Goal: Task Accomplishment & Management: Manage account settings

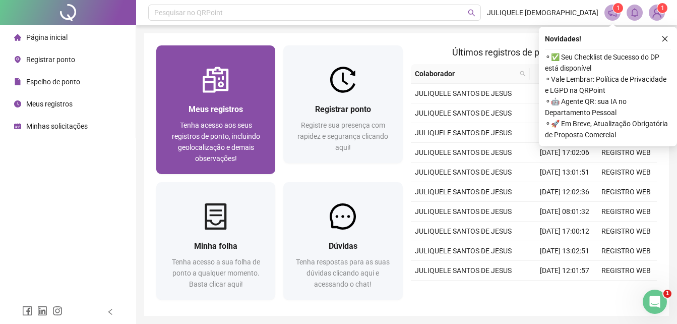
click at [247, 116] on div "Meus registros Tenha acesso aos seus registros de ponto, incluindo geolocalizaç…" at bounding box center [215, 133] width 95 height 61
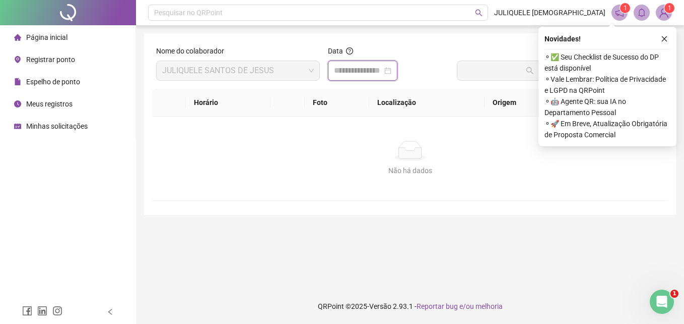
click at [379, 69] on input at bounding box center [358, 71] width 48 height 12
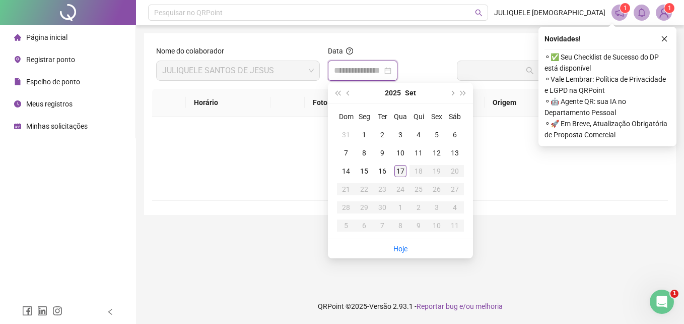
type input "**********"
click at [399, 173] on div "17" at bounding box center [401, 171] width 12 height 12
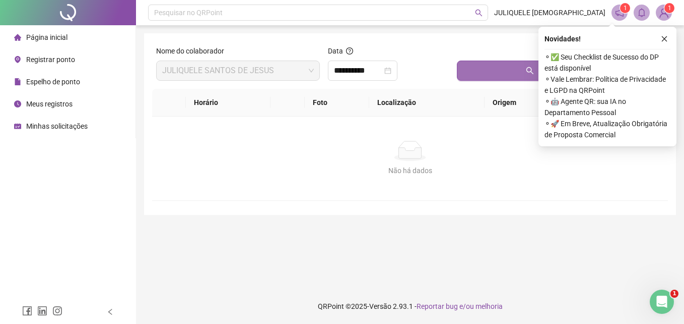
click at [514, 74] on button "Buscar registros" at bounding box center [560, 70] width 207 height 20
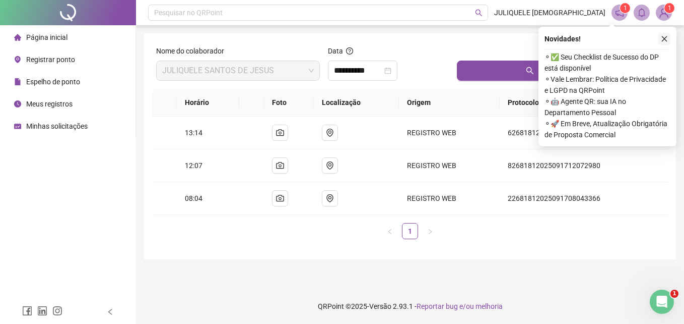
click at [665, 42] on icon "close" at bounding box center [664, 38] width 7 height 7
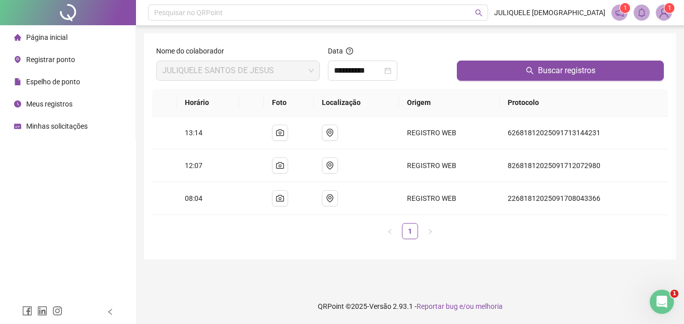
click at [33, 61] on span "Registrar ponto" at bounding box center [50, 59] width 49 height 8
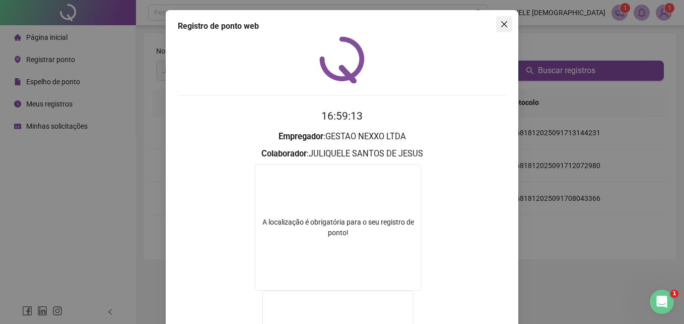
click at [506, 25] on span "Close" at bounding box center [504, 24] width 16 height 8
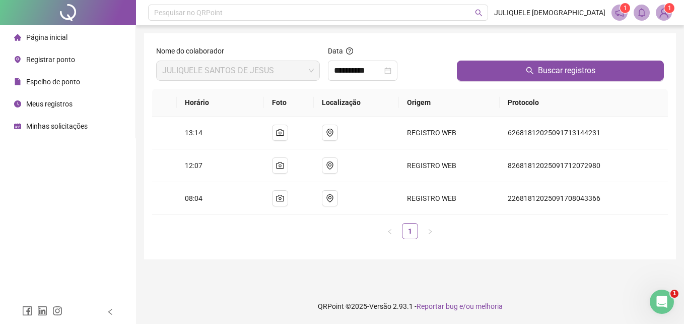
click at [52, 58] on span "Registrar ponto" at bounding box center [50, 59] width 49 height 8
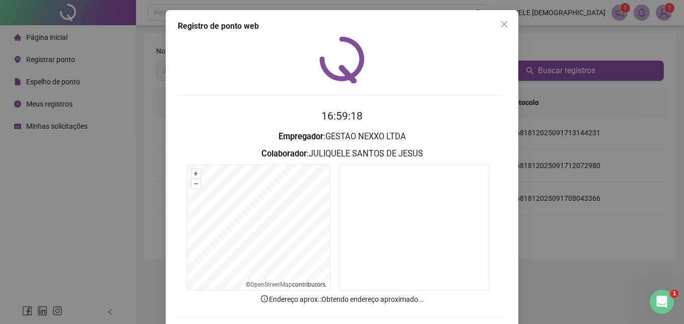
scroll to position [48, 0]
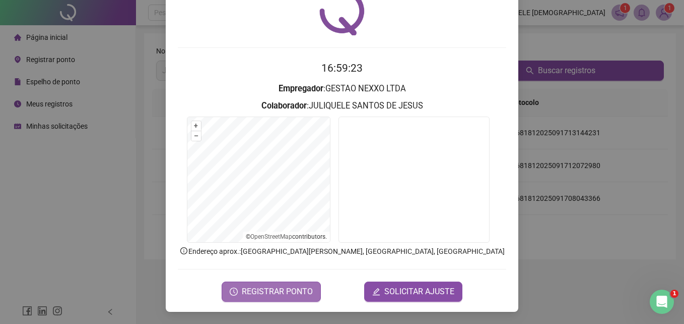
click at [301, 293] on span "REGISTRAR PONTO" at bounding box center [277, 291] width 71 height 12
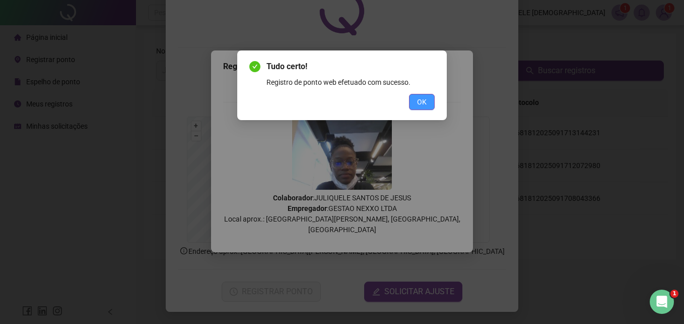
click at [424, 103] on span "OK" at bounding box center [422, 101] width 10 height 11
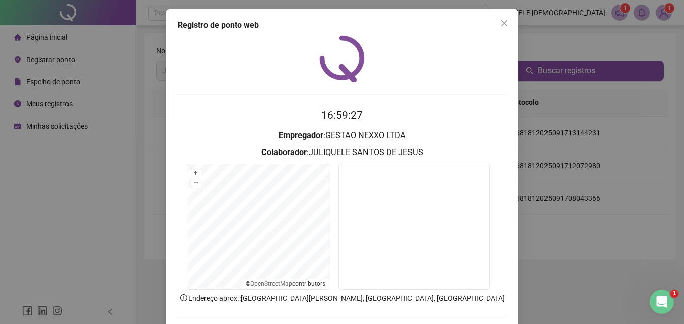
scroll to position [0, 0]
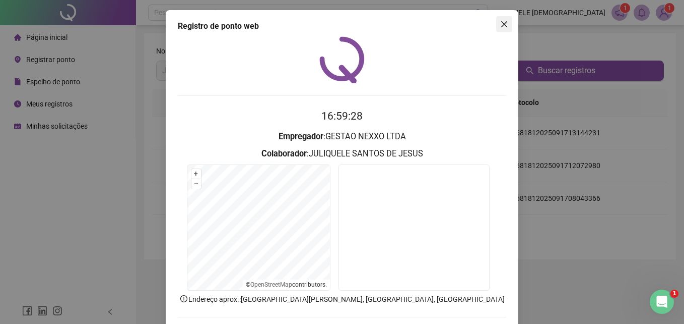
click at [500, 22] on icon "close" at bounding box center [504, 24] width 8 height 8
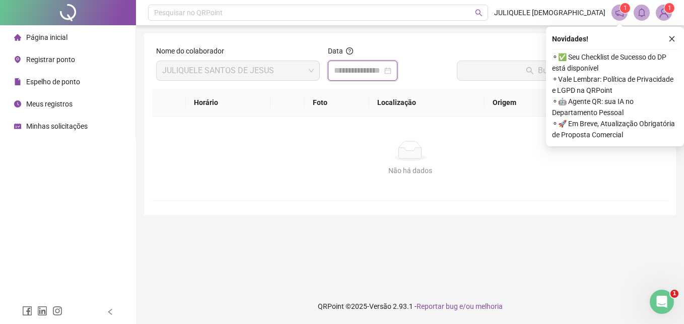
click at [346, 75] on input at bounding box center [358, 71] width 48 height 12
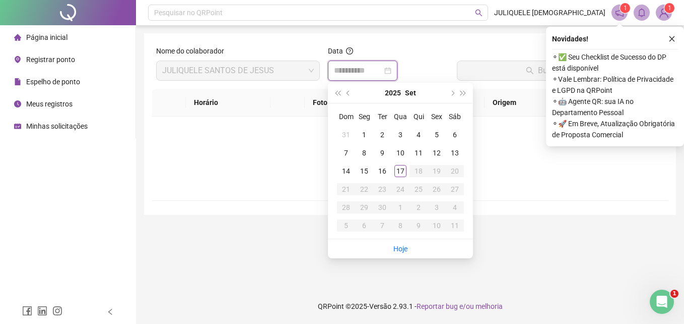
type input "**********"
click at [398, 170] on div "17" at bounding box center [401, 171] width 12 height 12
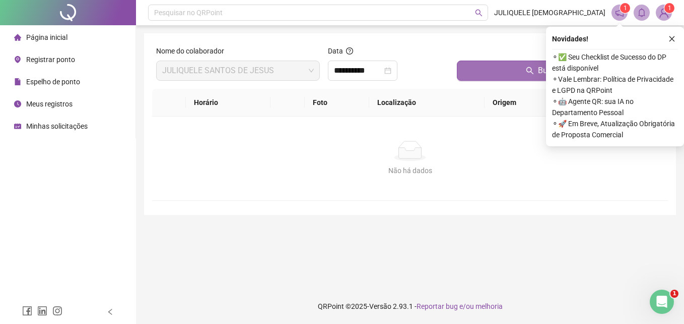
click at [512, 78] on button "Buscar registros" at bounding box center [560, 70] width 207 height 20
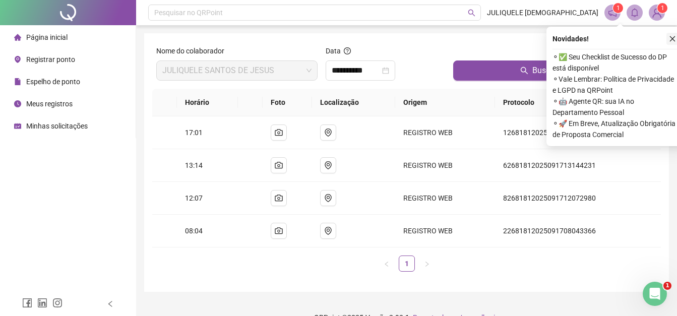
click at [673, 34] on button "button" at bounding box center [672, 39] width 12 height 12
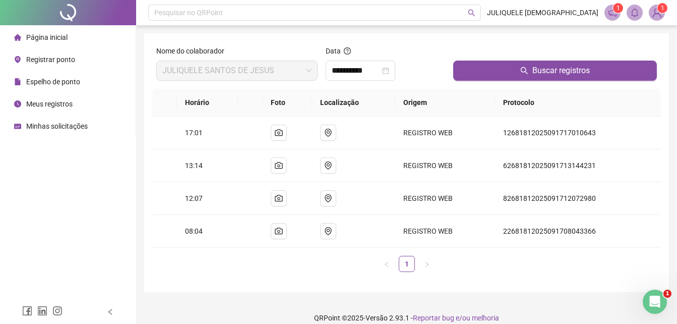
click at [659, 5] on sup "1" at bounding box center [662, 8] width 10 height 10
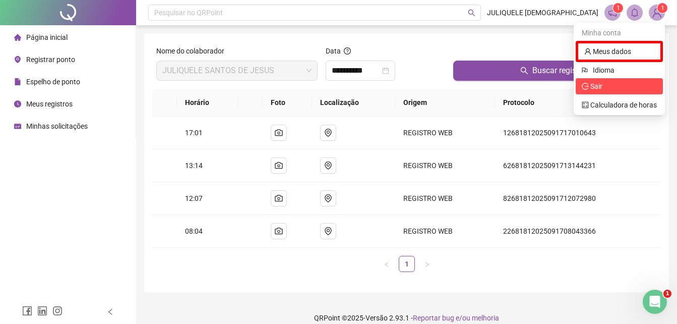
click at [606, 91] on span "Sair" at bounding box center [619, 86] width 75 height 11
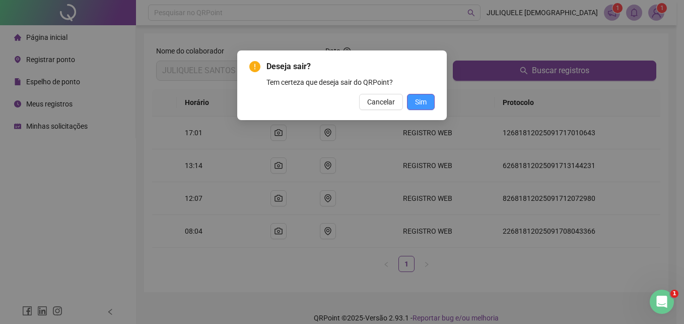
click at [428, 100] on button "Sim" at bounding box center [421, 102] width 28 height 16
